Goal: Book appointment/travel/reservation

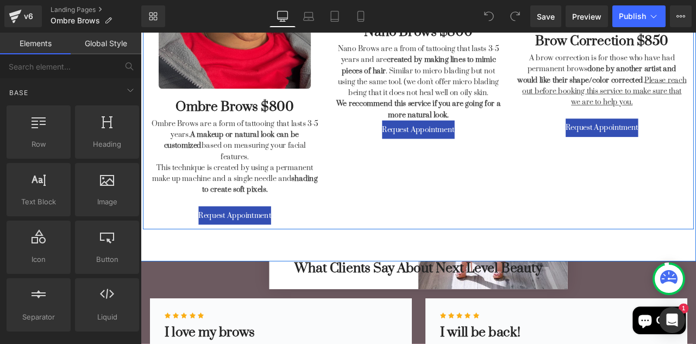
scroll to position [486, 0]
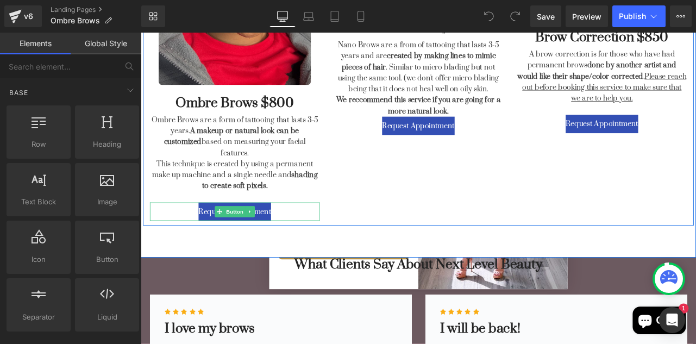
click at [302, 234] on div "Request Appointment" at bounding box center [252, 245] width 201 height 22
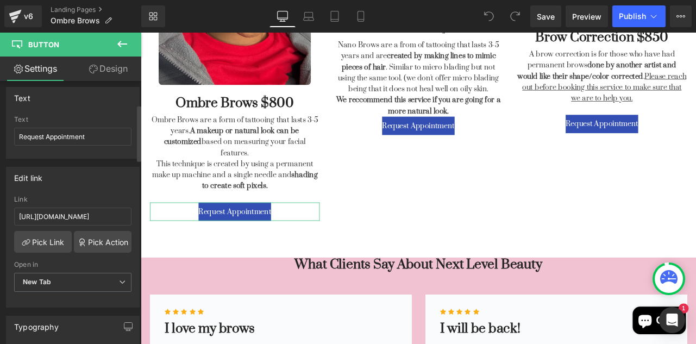
scroll to position [109, 0]
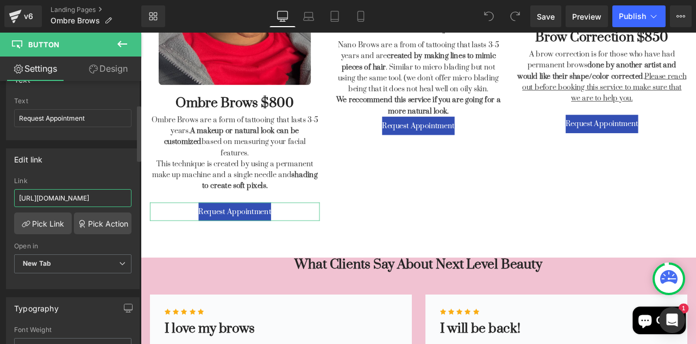
click at [104, 195] on input "[URL][DOMAIN_NAME]" at bounding box center [72, 198] width 117 height 18
paste input "[URL][DOMAIN_NAME]"
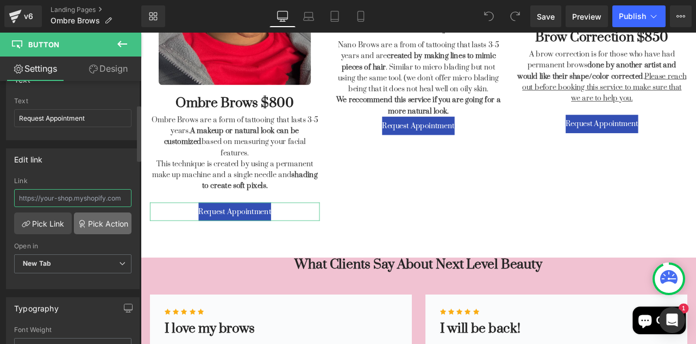
type input "[URL][DOMAIN_NAME]"
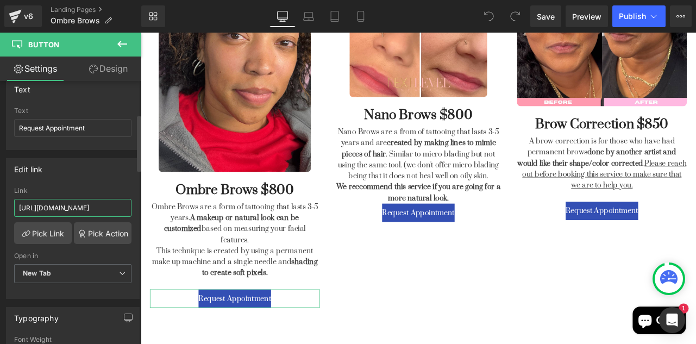
scroll to position [165, 0]
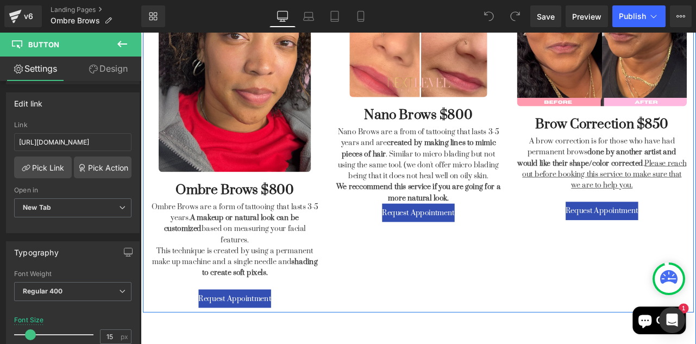
click at [381, 303] on div "Image Ombre Brows $800 Heading Ombre Brows are a form of tattooing that lasts 3…" at bounding box center [470, 136] width 652 height 458
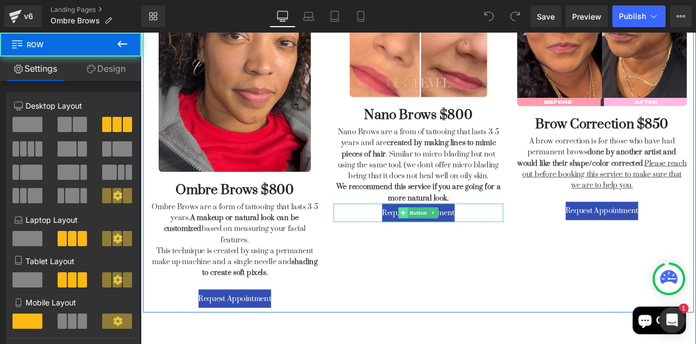
click at [456, 251] on span at bounding box center [451, 246] width 11 height 13
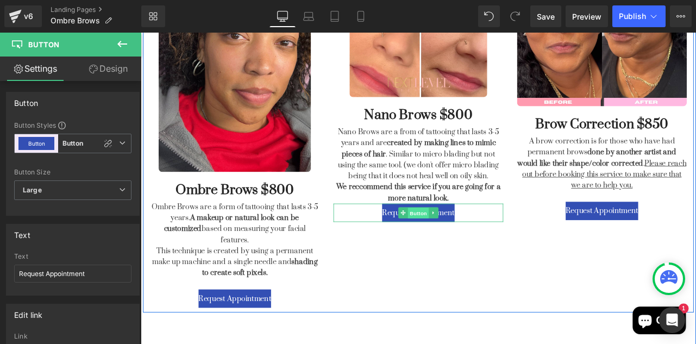
click at [477, 244] on span "Button" at bounding box center [469, 246] width 25 height 13
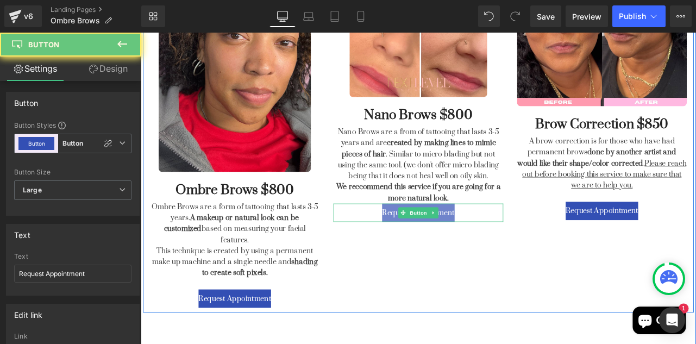
click at [512, 247] on span "Request Appointment" at bounding box center [470, 246] width 86 height 13
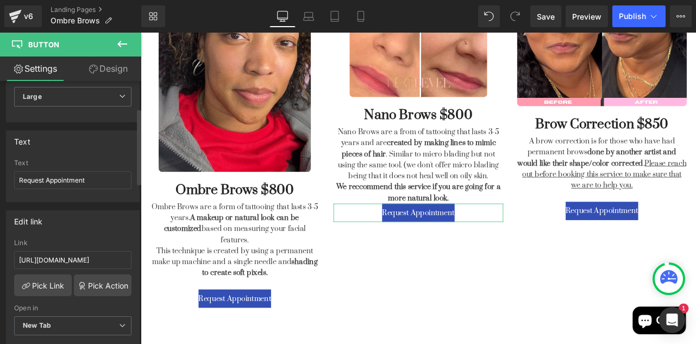
scroll to position [99, 0]
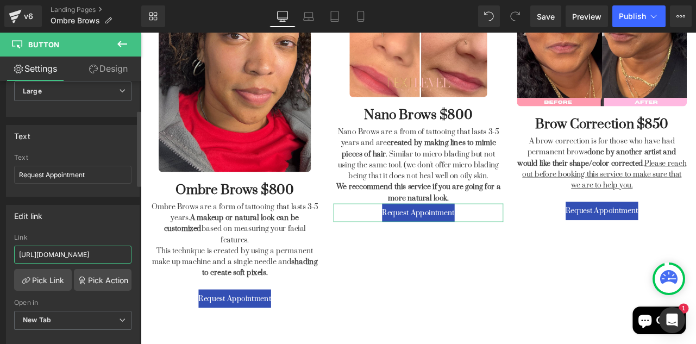
click at [50, 253] on input "[URL][DOMAIN_NAME]" at bounding box center [72, 255] width 117 height 18
type input "[URL][DOMAIN_NAME]"
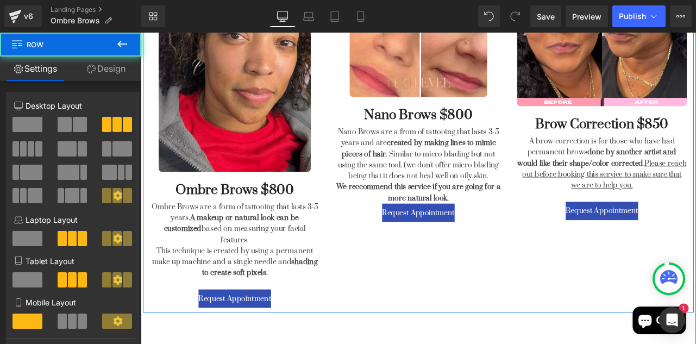
click at [451, 314] on div "Image Ombre Brows $800 Heading Ombre Brows are a form of tattooing that lasts 3…" at bounding box center [470, 136] width 652 height 458
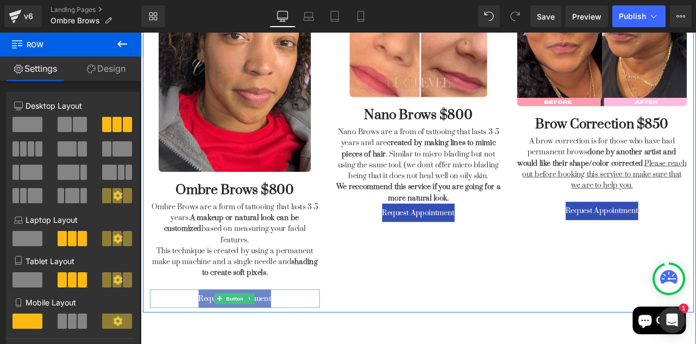
click at [291, 341] on span "Request Appointment" at bounding box center [252, 347] width 86 height 13
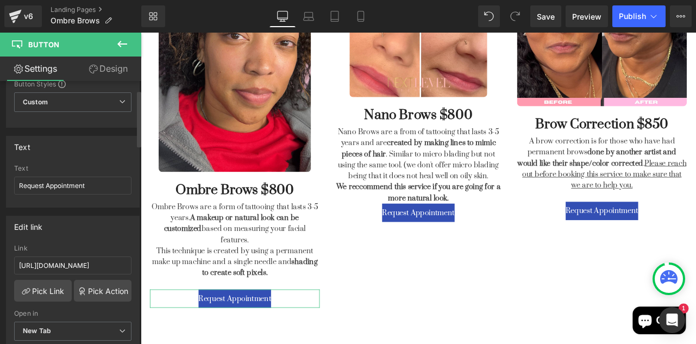
scroll to position [41, 0]
click at [88, 261] on input "[URL][DOMAIN_NAME]" at bounding box center [72, 266] width 117 height 18
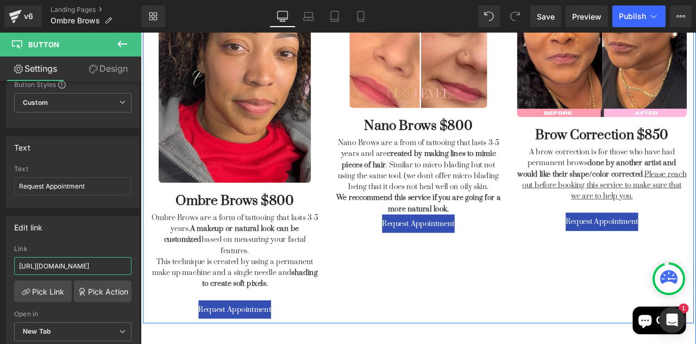
scroll to position [369, 0]
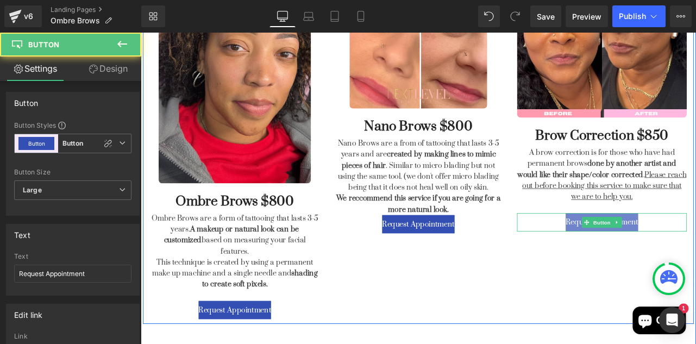
click at [696, 259] on span "Request Appointment" at bounding box center [687, 257] width 86 height 13
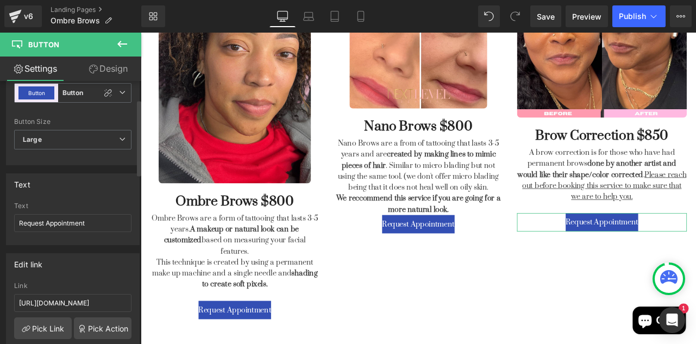
scroll to position [65, 0]
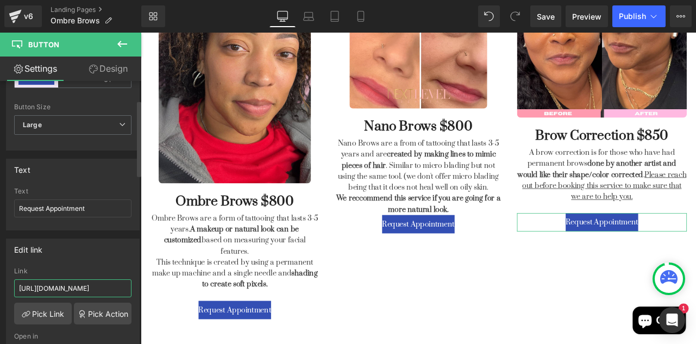
click at [85, 285] on input "[URL][DOMAIN_NAME]" at bounding box center [72, 288] width 117 height 18
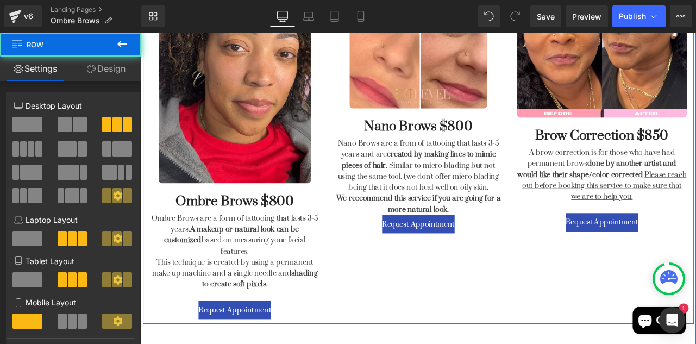
click at [549, 318] on div "Image Ombre Brows $800 Heading Ombre Brows are a form of tattooing that lasts 3…" at bounding box center [470, 149] width 652 height 458
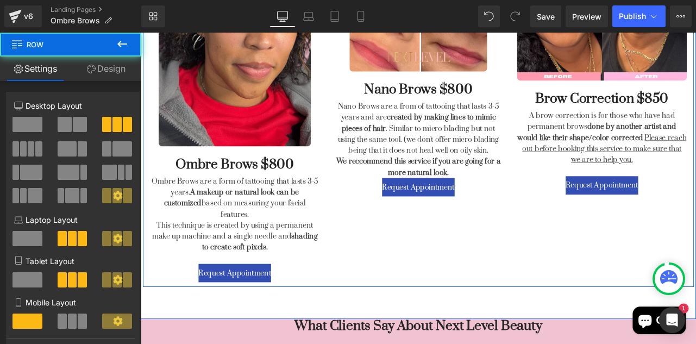
scroll to position [414, 0]
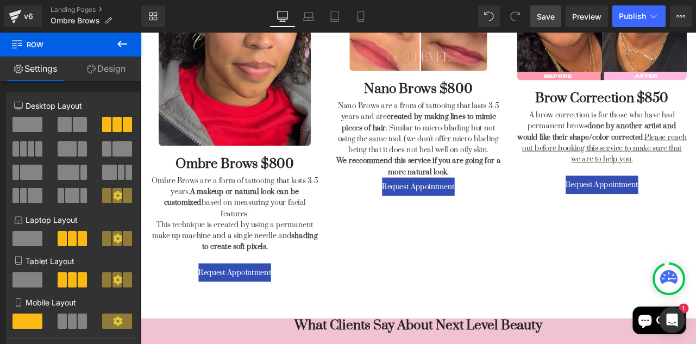
click at [548, 16] on span "Save" at bounding box center [546, 16] width 18 height 11
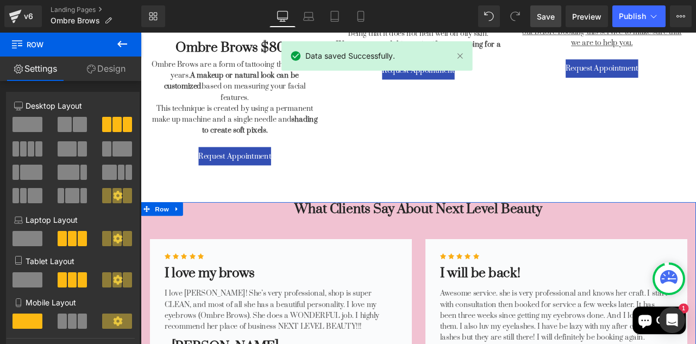
scroll to position [491, 0]
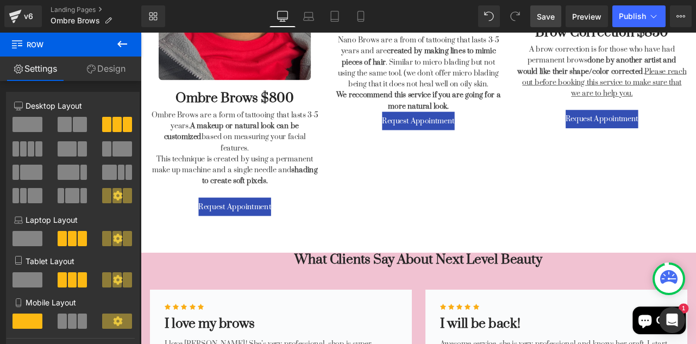
click at [120, 42] on icon at bounding box center [122, 44] width 10 height 7
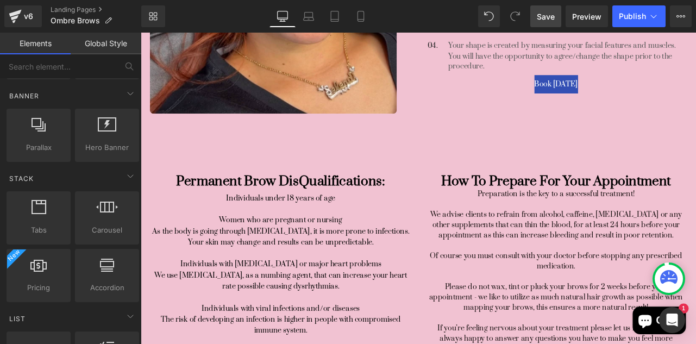
scroll to position [1273, 0]
